Goal: Browse casually

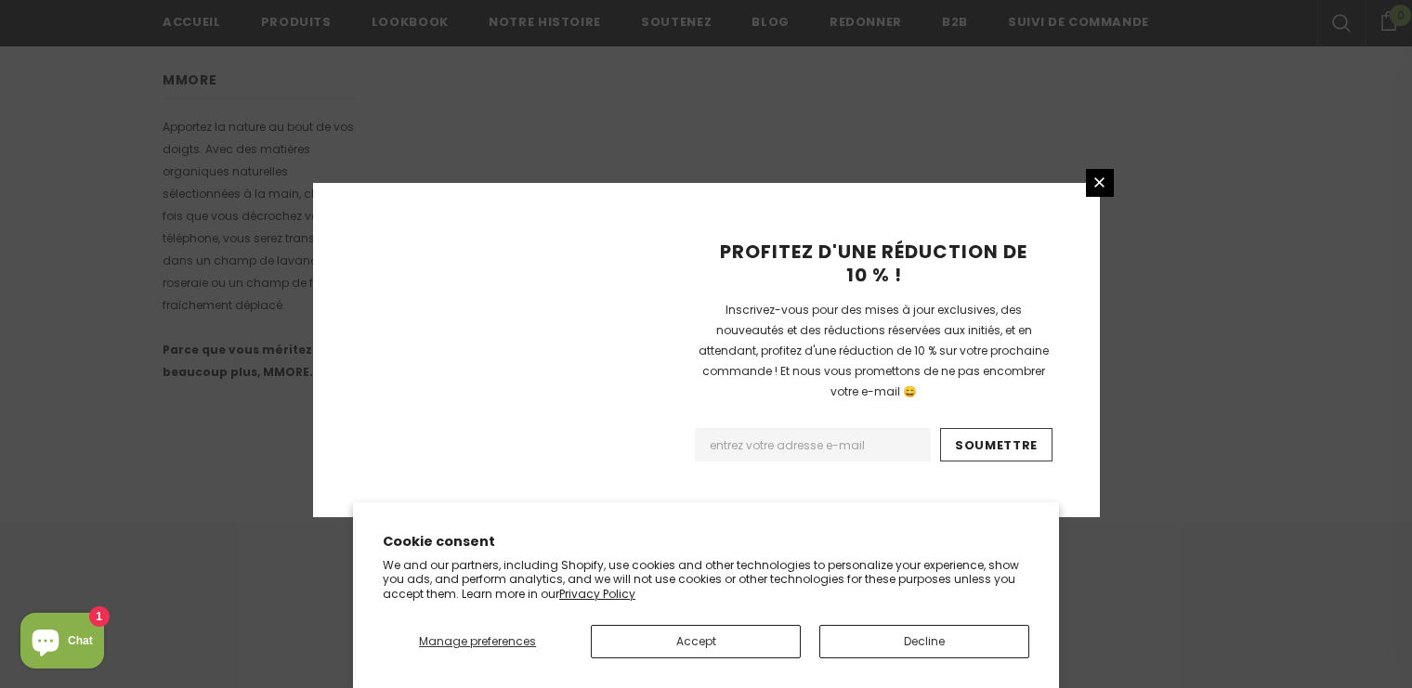
scroll to position [1261, 0]
